Goal: Information Seeking & Learning: Learn about a topic

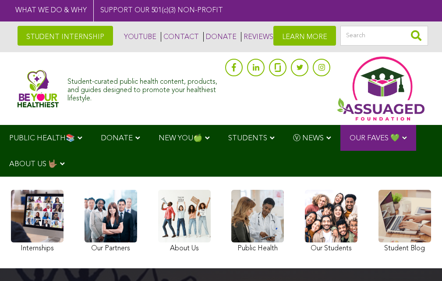
click at [35, 91] on img at bounding box center [38, 89] width 41 height 38
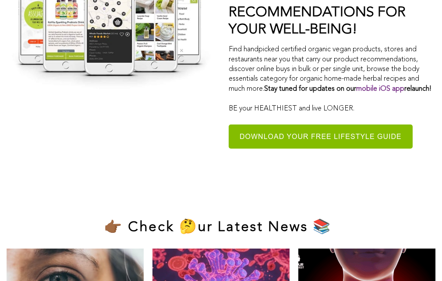
scroll to position [5342, 0]
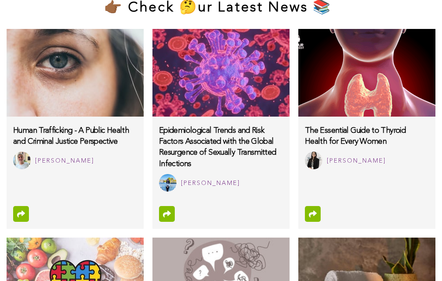
click at [81, 242] on img at bounding box center [75, 281] width 137 height 88
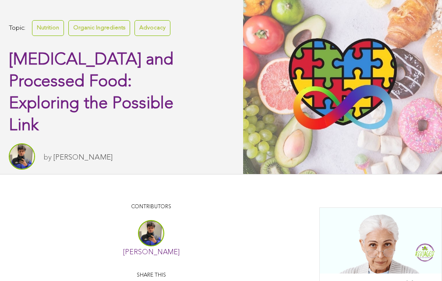
scroll to position [302, 0]
